Goal: Information Seeking & Learning: Check status

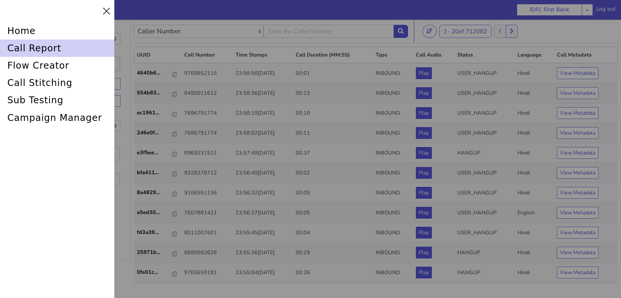
click at [19, 45] on div "call report" at bounding box center [57, 48] width 114 height 17
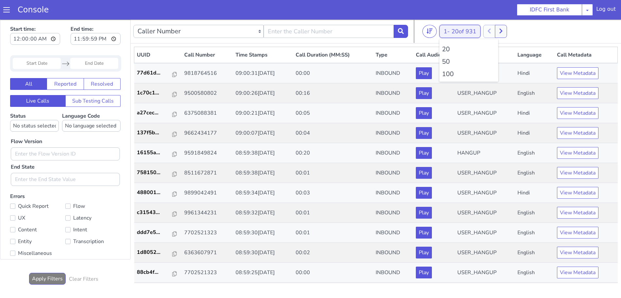
click at [454, 32] on span "20 of 931" at bounding box center [464, 31] width 25 height 8
click at [451, 75] on li "100" at bounding box center [469, 74] width 54 height 10
click at [334, 34] on input "text" at bounding box center [329, 31] width 130 height 13
type input "6352248031"
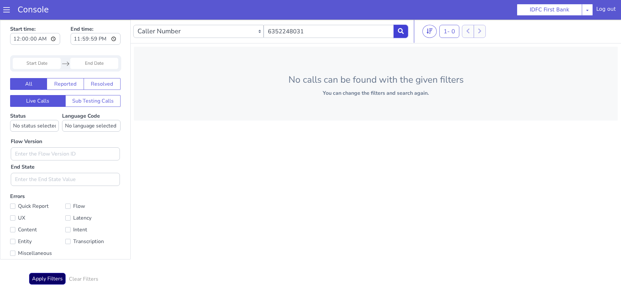
click at [405, 31] on button at bounding box center [401, 31] width 14 height 13
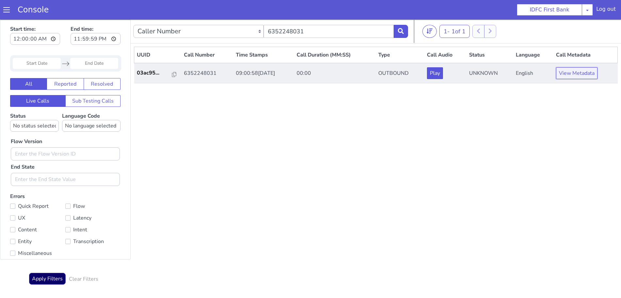
click at [583, 74] on button "View Metadata" at bounding box center [577, 73] width 42 height 12
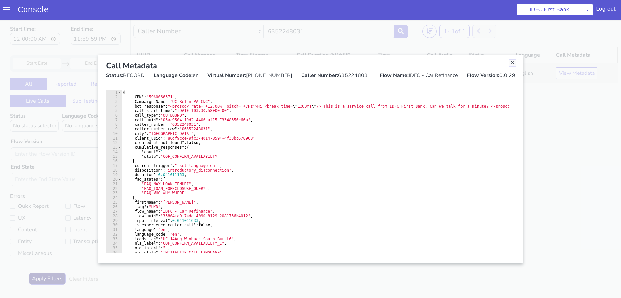
click at [512, 63] on link "Close" at bounding box center [513, 63] width 7 height 7
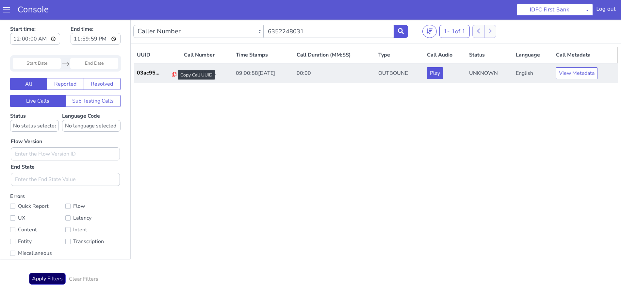
click at [172, 75] on icon at bounding box center [174, 74] width 5 height 5
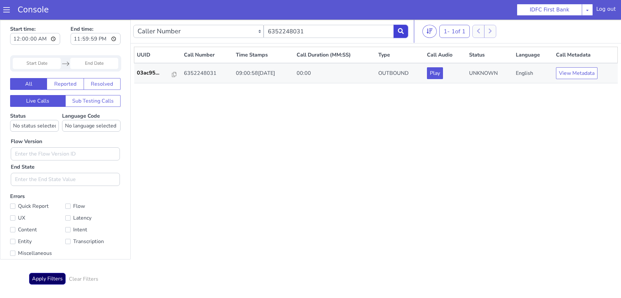
click at [402, 32] on icon at bounding box center [401, 31] width 6 height 6
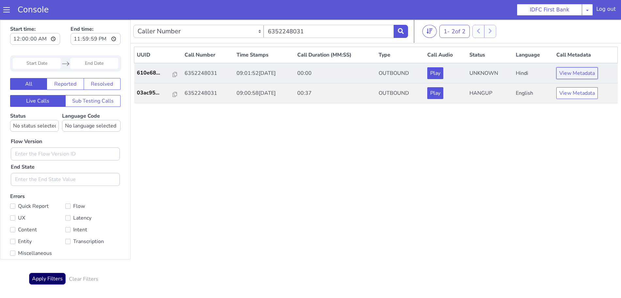
click at [582, 76] on button "View Metadata" at bounding box center [578, 73] width 42 height 12
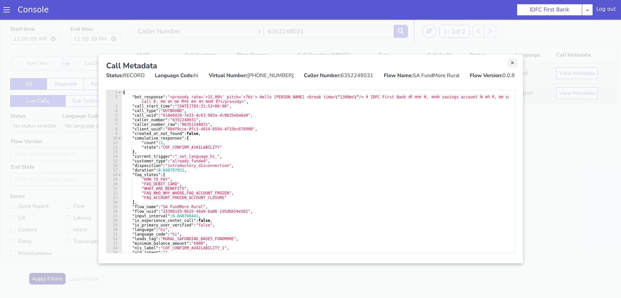
click at [513, 61] on link "Close" at bounding box center [513, 63] width 7 height 7
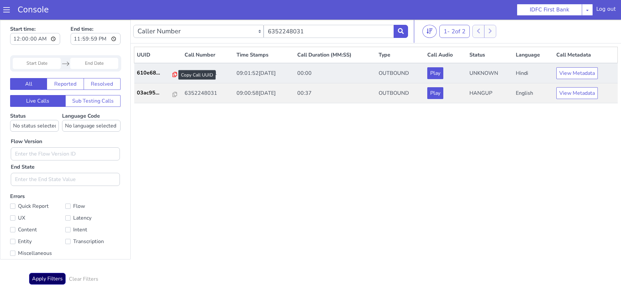
click at [173, 75] on icon at bounding box center [175, 74] width 5 height 5
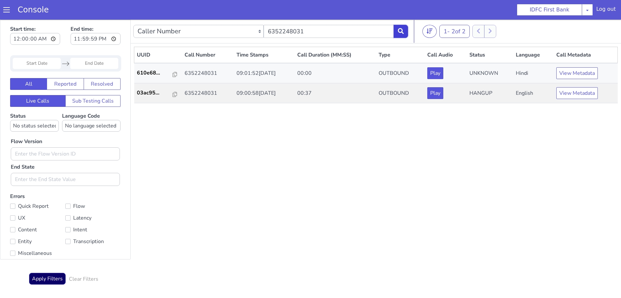
click at [402, 35] on button at bounding box center [401, 31] width 14 height 13
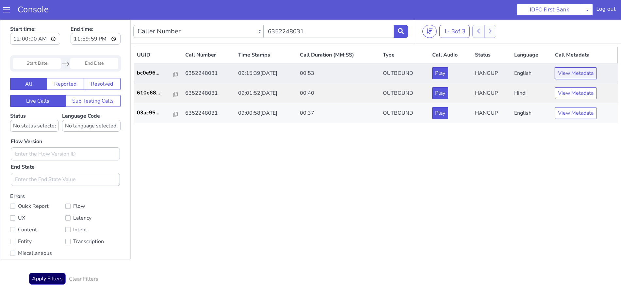
click at [571, 69] on button "View Metadata" at bounding box center [576, 73] width 42 height 12
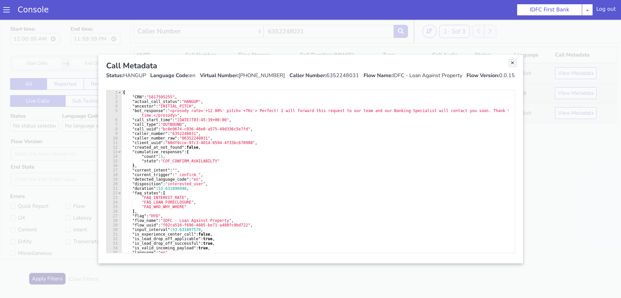
click at [511, 63] on link "Close" at bounding box center [513, 63] width 7 height 7
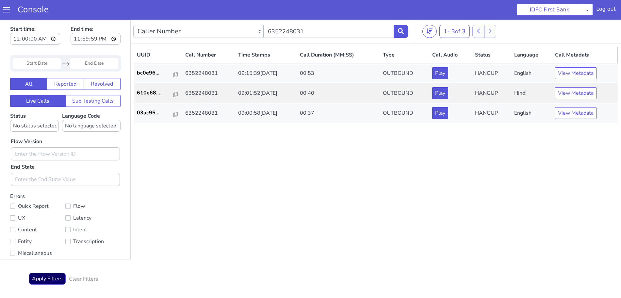
click at [397, 24] on div "Caller Number Call UUID Custom Parameter 6352248031" at bounding box center [270, 31] width 275 height 18
click at [400, 29] on icon at bounding box center [401, 31] width 6 height 6
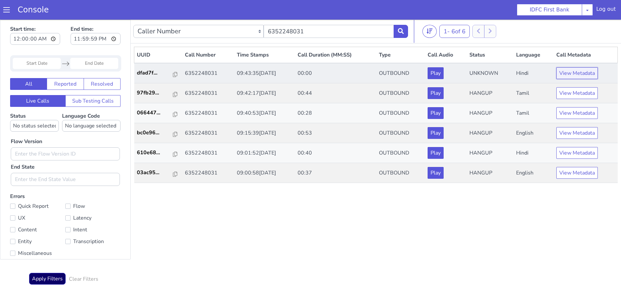
click at [575, 72] on button "View Metadata" at bounding box center [578, 73] width 42 height 12
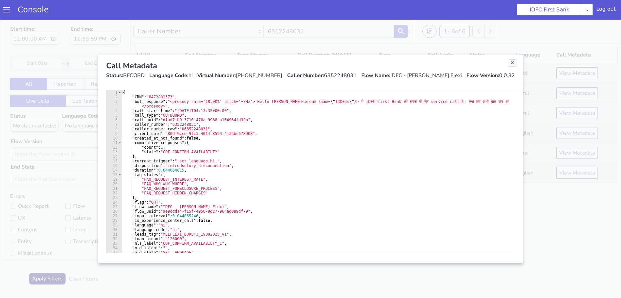
click at [512, 62] on link "Close" at bounding box center [513, 63] width 7 height 7
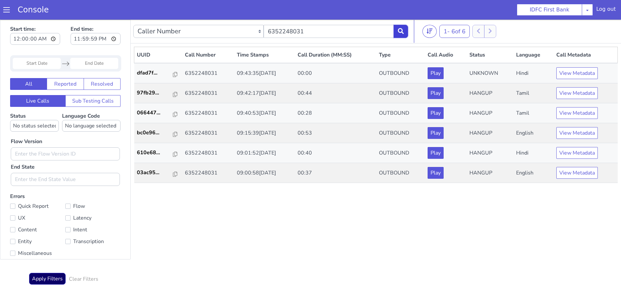
click at [403, 29] on icon at bounding box center [401, 31] width 6 height 6
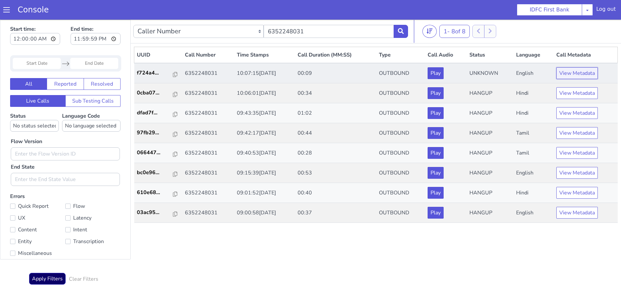
click at [584, 75] on button "View Metadata" at bounding box center [578, 73] width 42 height 12
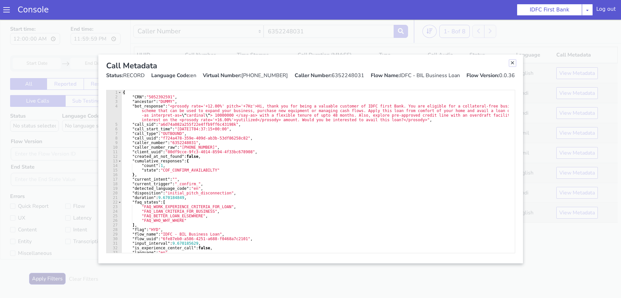
click at [511, 62] on link "Close" at bounding box center [513, 63] width 7 height 7
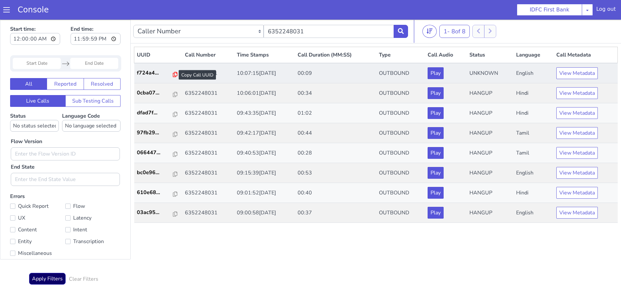
click at [173, 74] on icon at bounding box center [175, 74] width 5 height 5
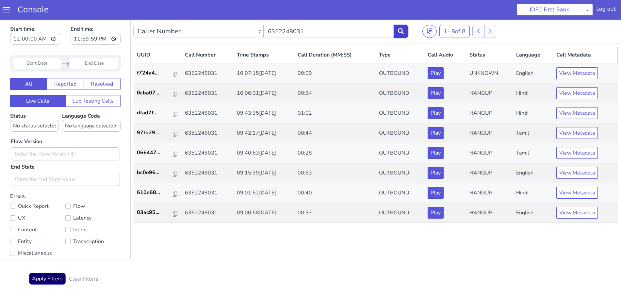
click at [401, 29] on icon at bounding box center [401, 31] width 6 height 6
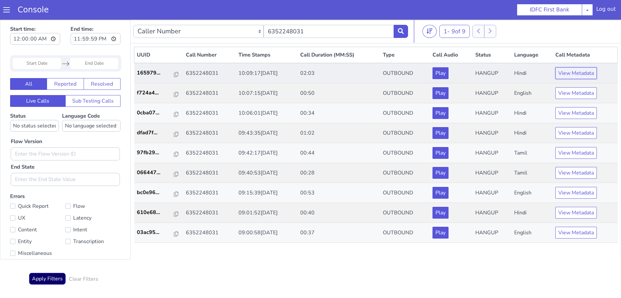
click at [581, 75] on button "View Metadata" at bounding box center [577, 73] width 42 height 12
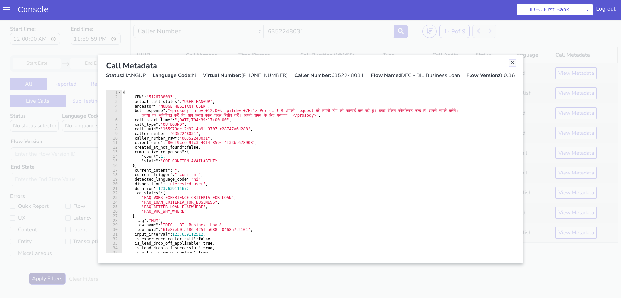
click at [513, 63] on link "Close" at bounding box center [513, 63] width 7 height 7
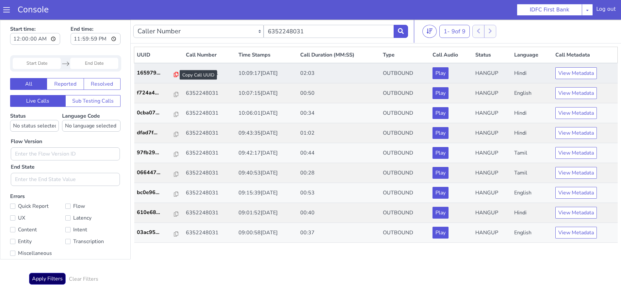
click at [174, 73] on icon at bounding box center [176, 74] width 5 height 5
